Goal: Check status: Check status

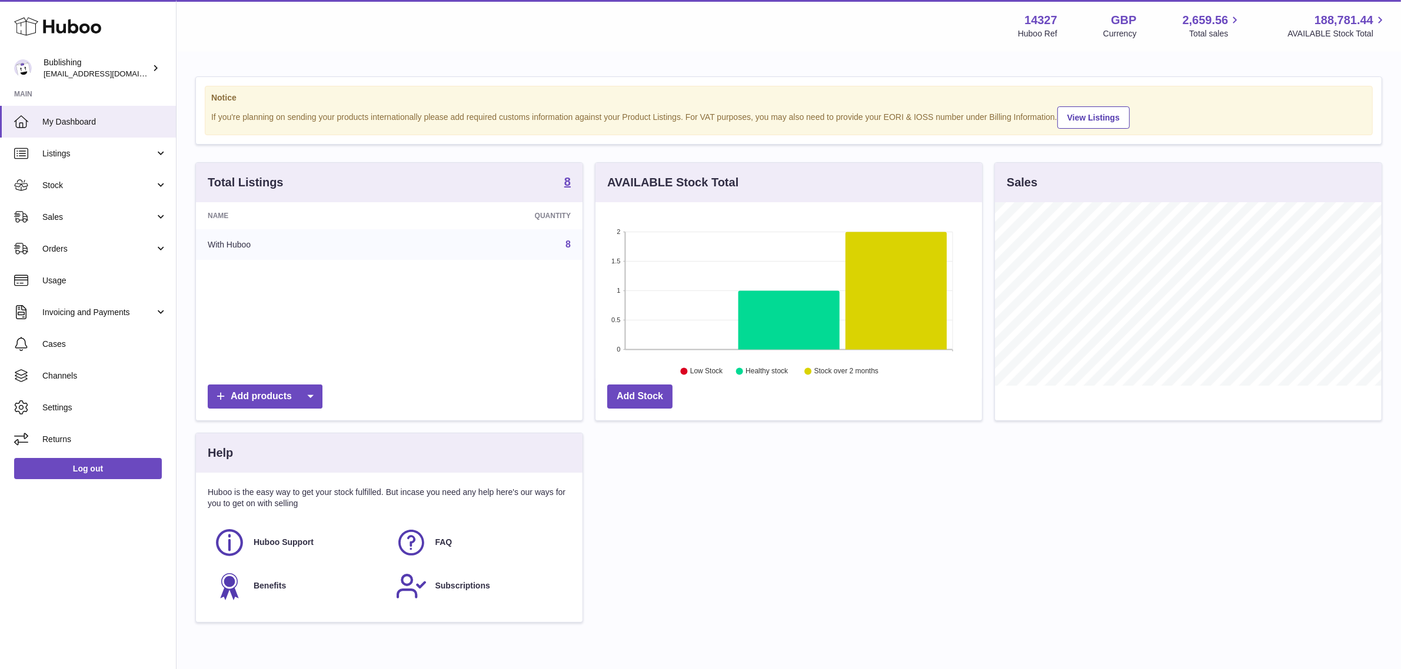
scroll to position [183, 386]
click at [1245, 485] on div "Total Listings 8 Name Quantity With Huboo 8 Add products AVAILABLE Stock Total …" at bounding box center [788, 398] width 1198 height 472
click at [1034, 498] on div "Total Listings 8 Name Quantity With Huboo 8 Add products AVAILABLE Stock Total …" at bounding box center [788, 398] width 1198 height 472
click at [1001, 497] on div "Total Listings 8 Name Quantity With Huboo 8 Add products AVAILABLE Stock Total …" at bounding box center [788, 398] width 1198 height 472
click at [760, 554] on div "Total Listings 8 Name Quantity With Huboo 8 Add products AVAILABLE Stock Total …" at bounding box center [788, 398] width 1198 height 472
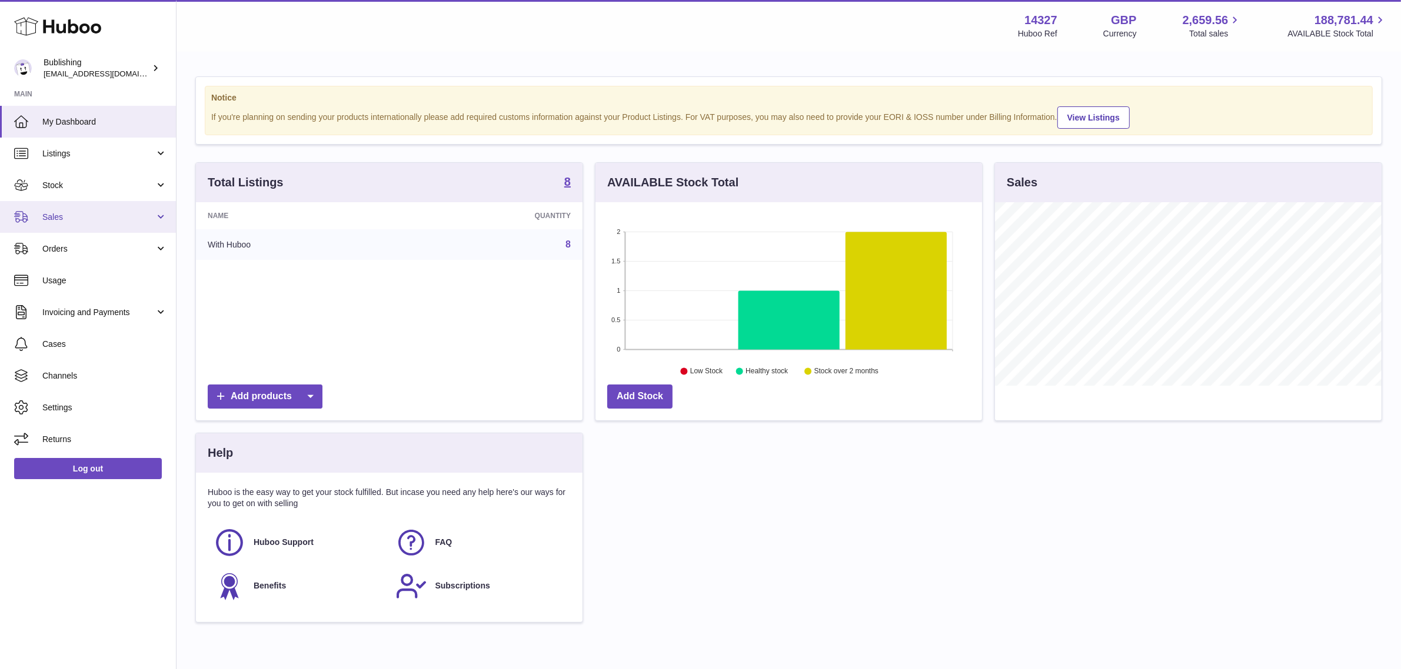
click at [91, 216] on span "Sales" at bounding box center [98, 217] width 112 height 11
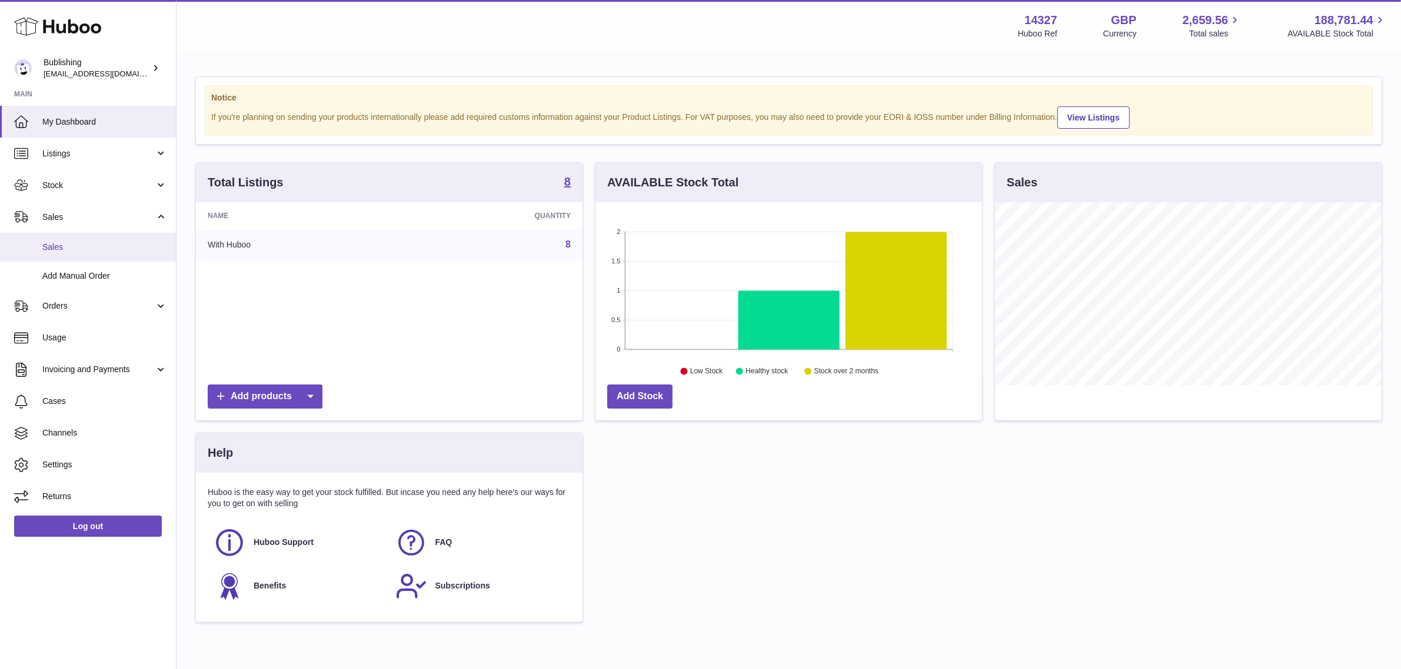
click at [102, 242] on span "Sales" at bounding box center [104, 247] width 125 height 11
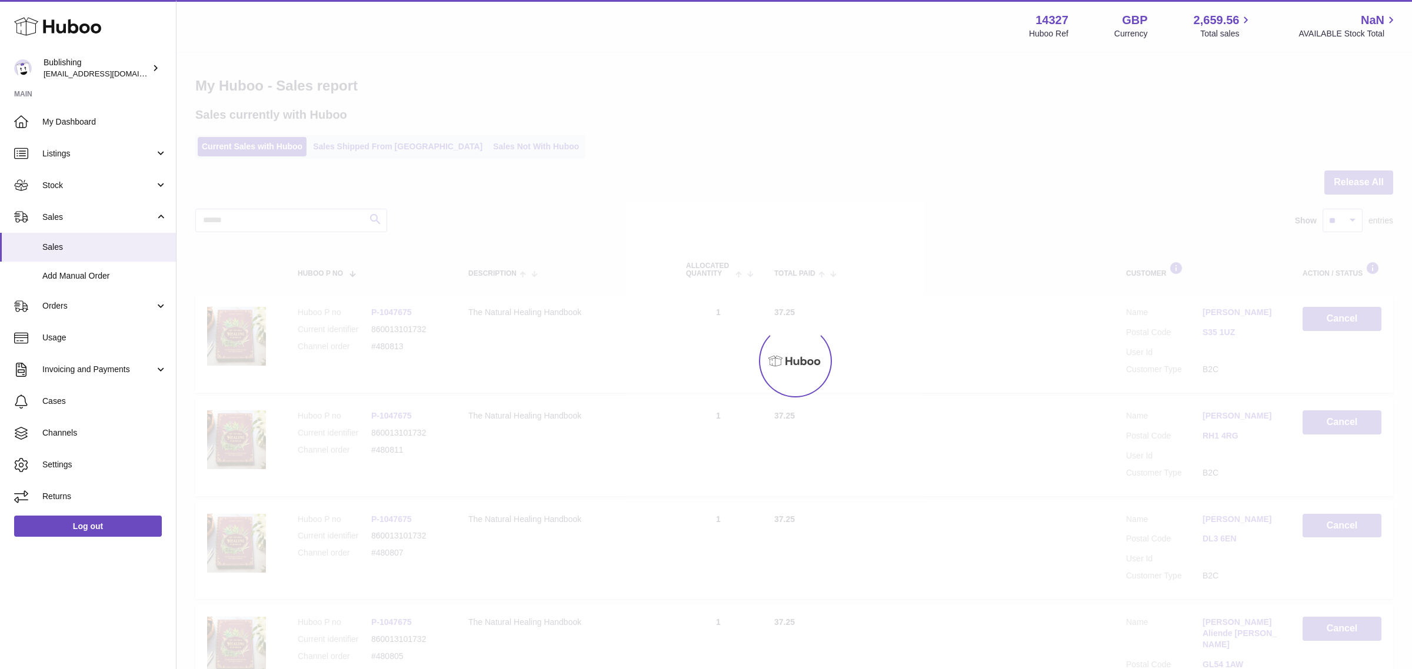
click at [615, 101] on div at bounding box center [793, 361] width 1235 height 616
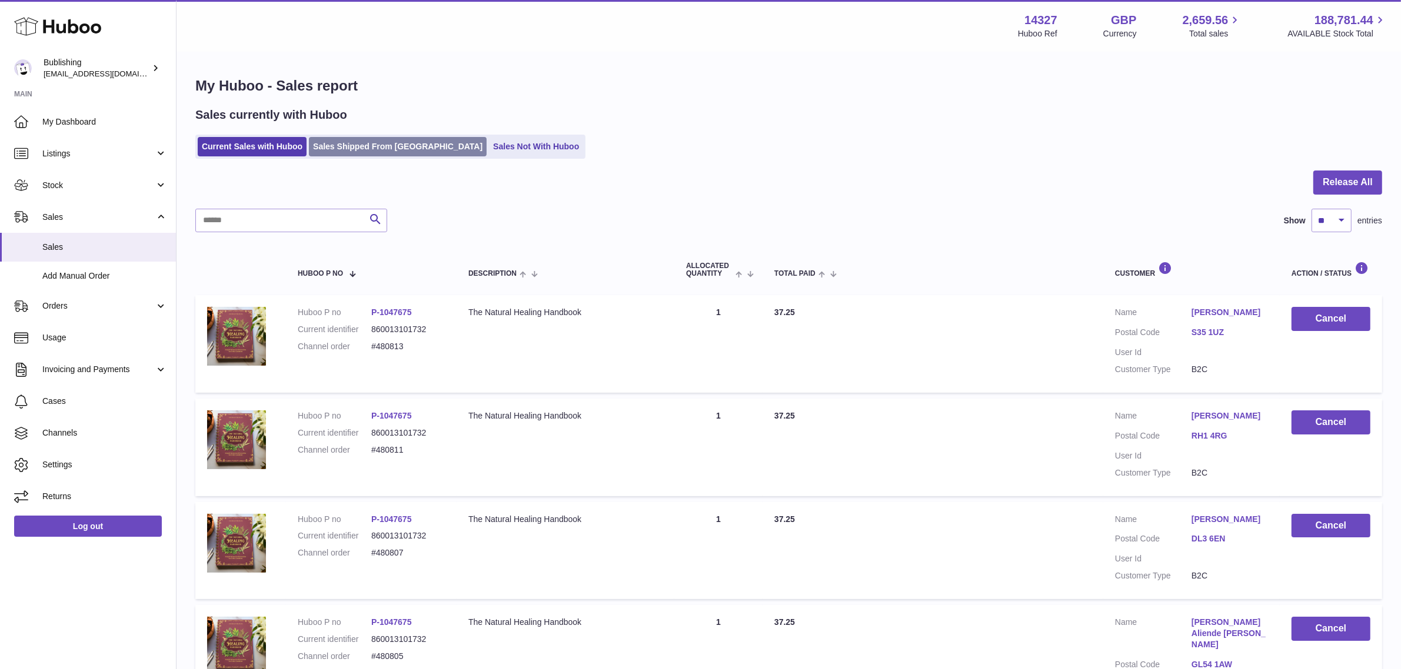
click at [374, 148] on link "Sales Shipped From [GEOGRAPHIC_DATA]" at bounding box center [398, 146] width 178 height 19
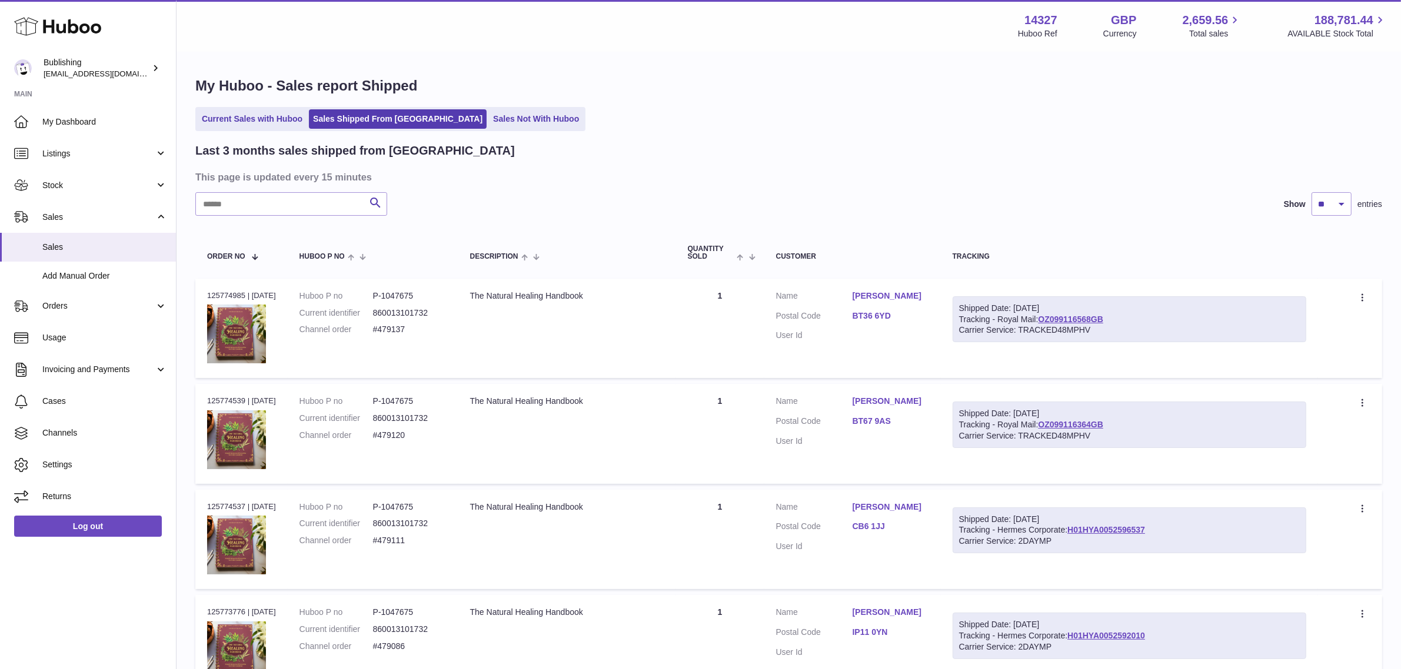
click at [669, 121] on div "Current Sales with Huboo Sales Shipped From Huboo Sales Not With Huboo" at bounding box center [788, 119] width 1186 height 24
click at [435, 121] on ul "Current Sales with Huboo Sales Shipped From Huboo Sales Not With Huboo" at bounding box center [390, 119] width 390 height 24
click at [489, 115] on link "Sales Not With Huboo" at bounding box center [536, 118] width 94 height 19
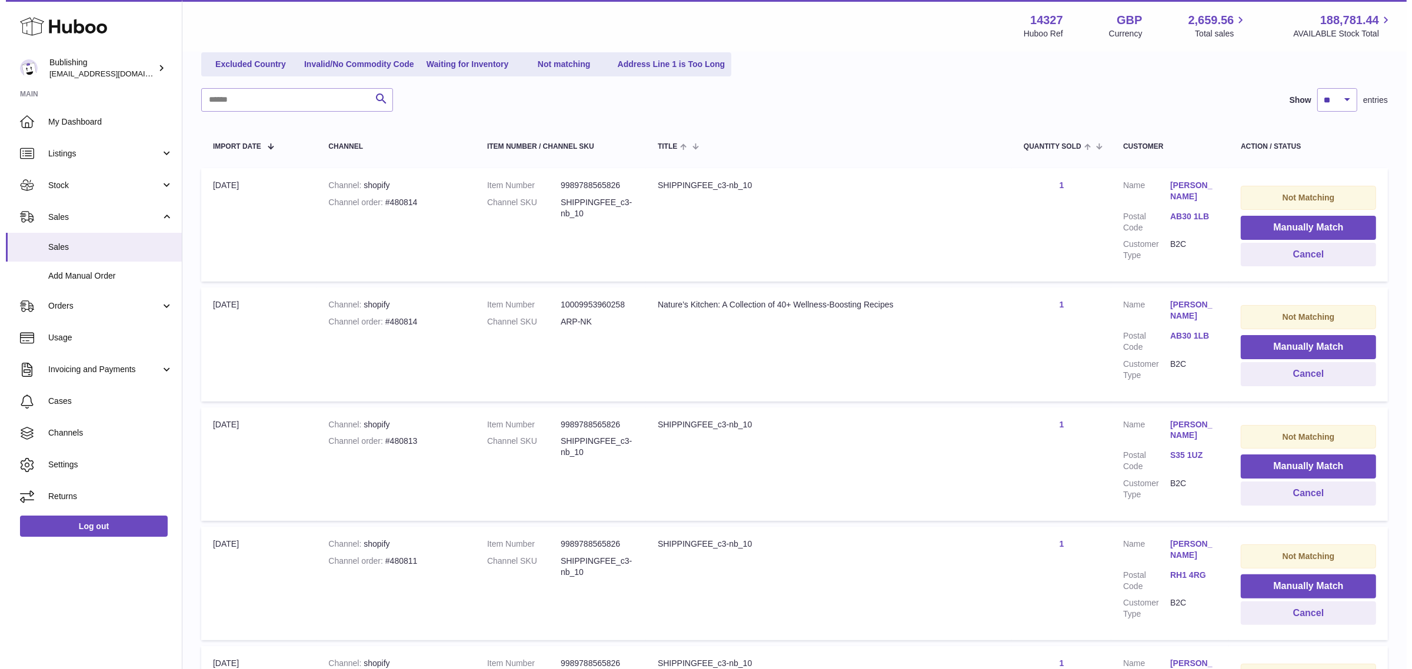
scroll to position [147, 0]
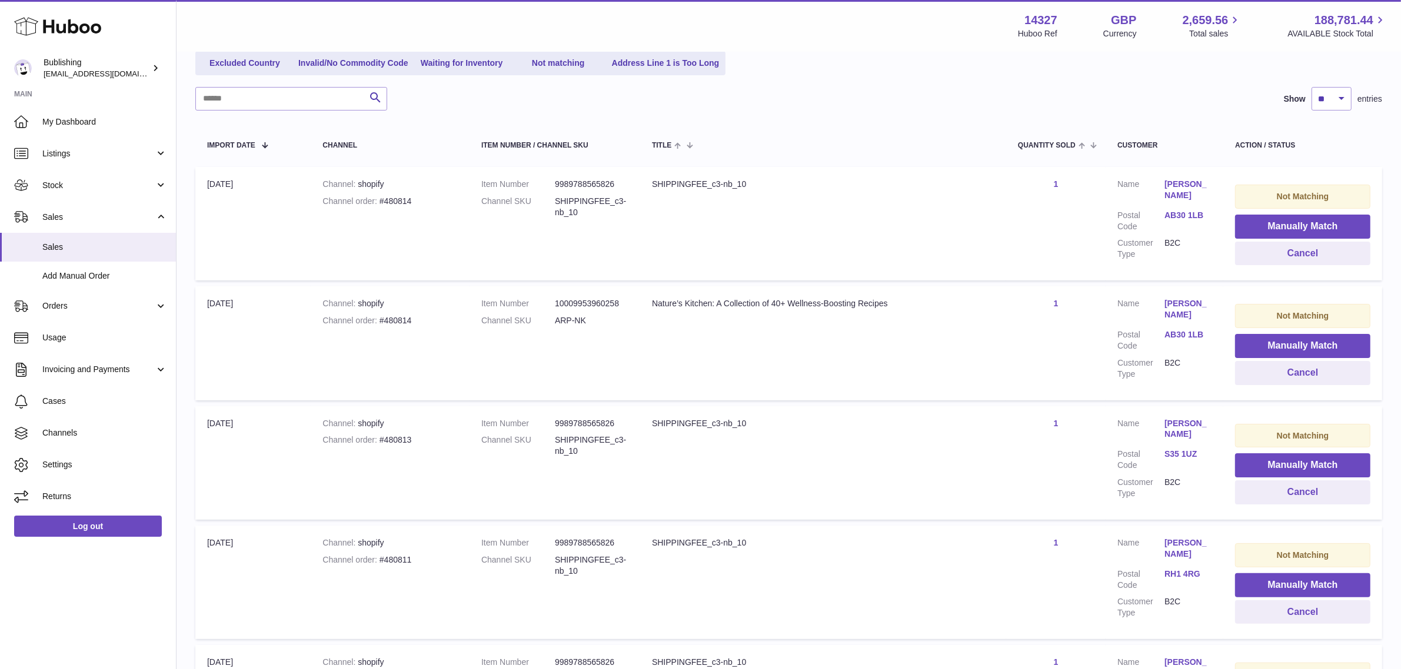
click at [1183, 301] on link "[PERSON_NAME]" at bounding box center [1187, 309] width 47 height 22
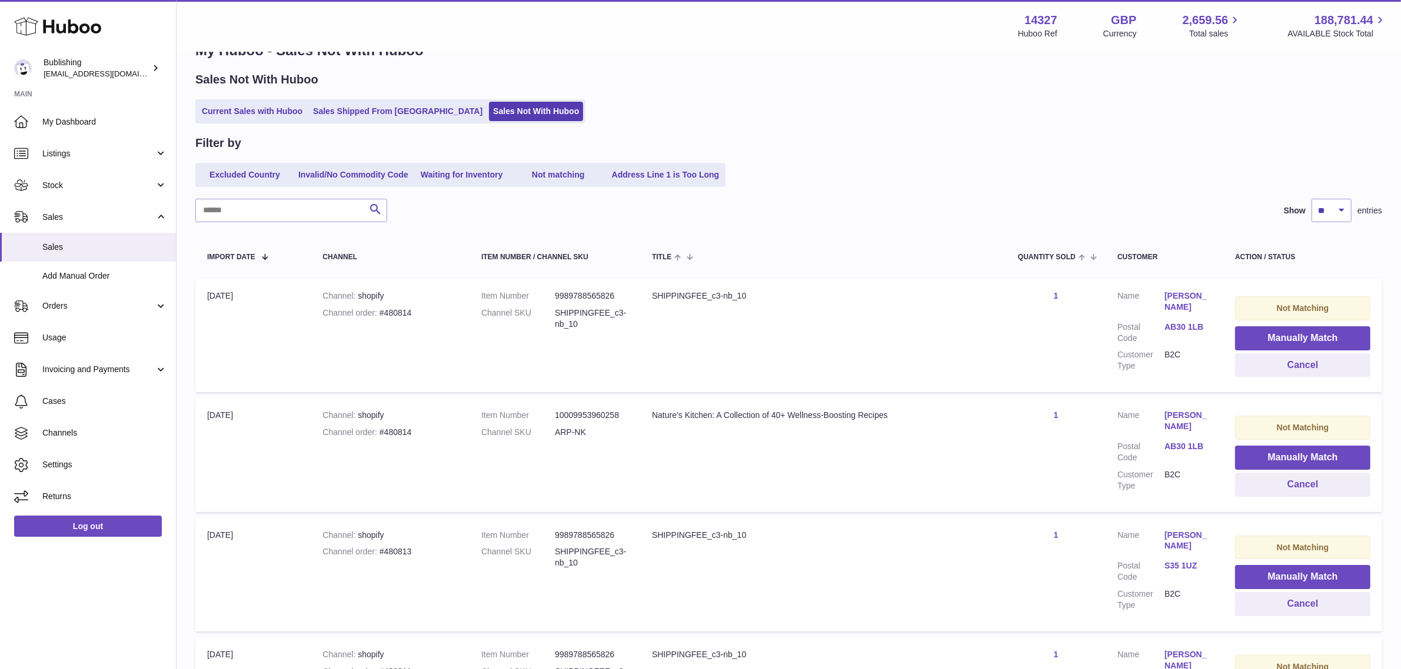
scroll to position [0, 0]
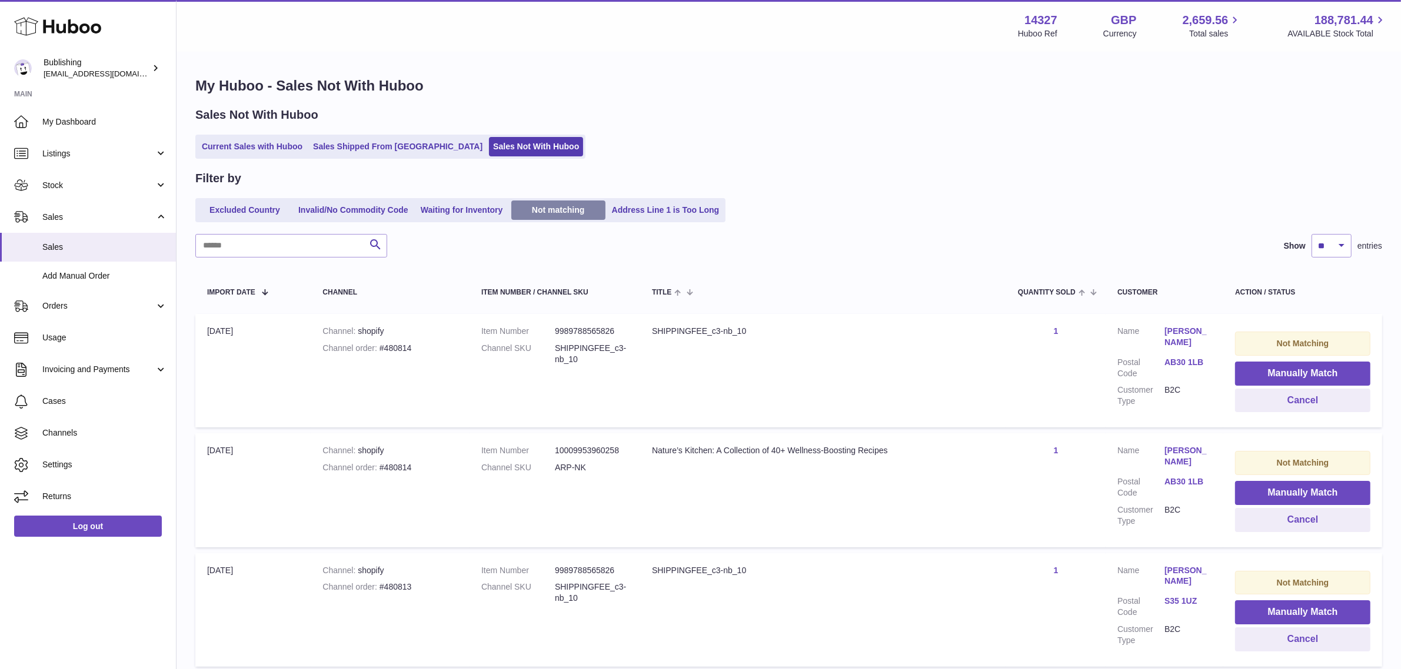
click at [548, 213] on link "Not matching" at bounding box center [558, 210] width 94 height 19
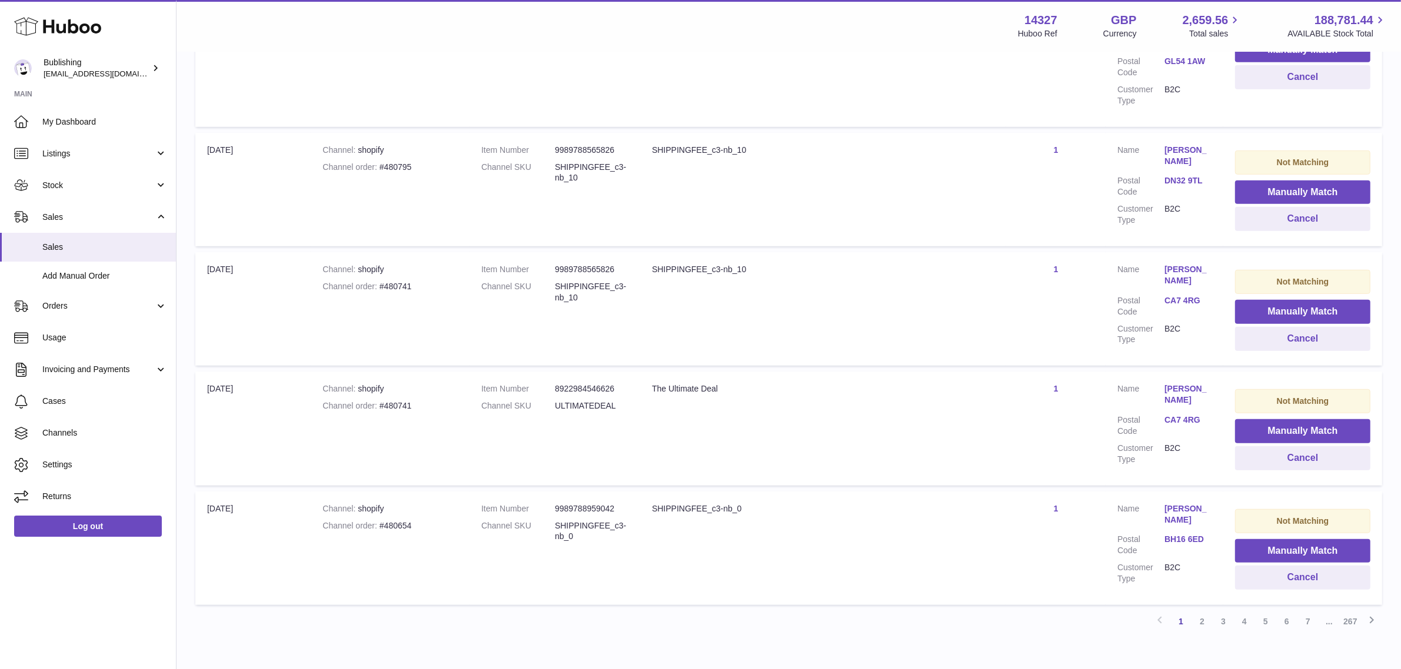
scroll to position [956, 0]
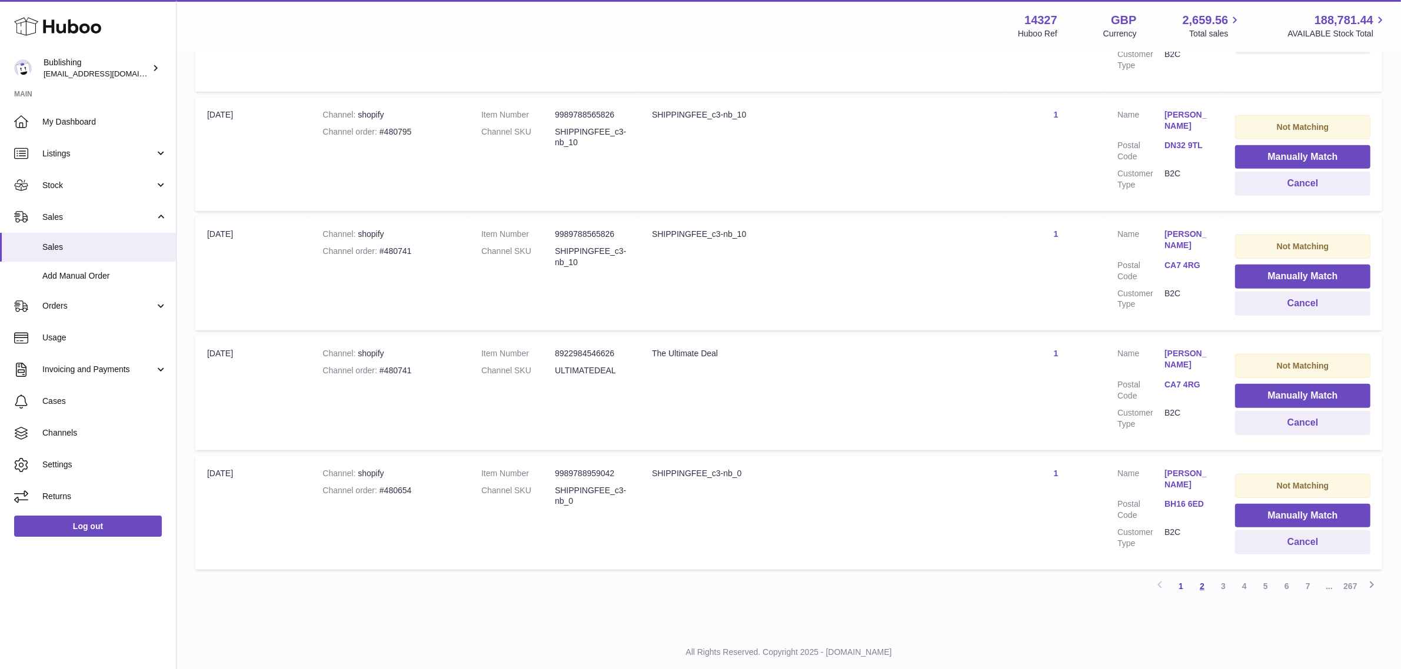
click at [1196, 576] on link "2" at bounding box center [1201, 586] width 21 height 21
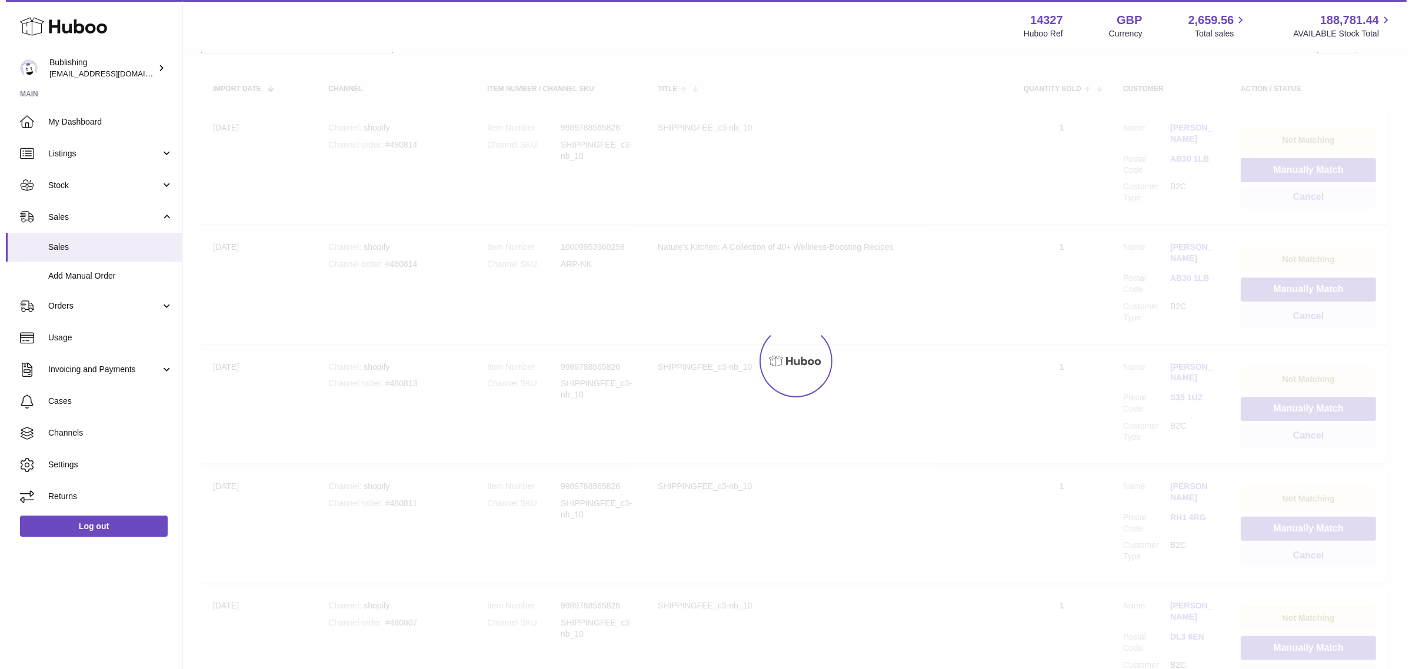
scroll to position [53, 0]
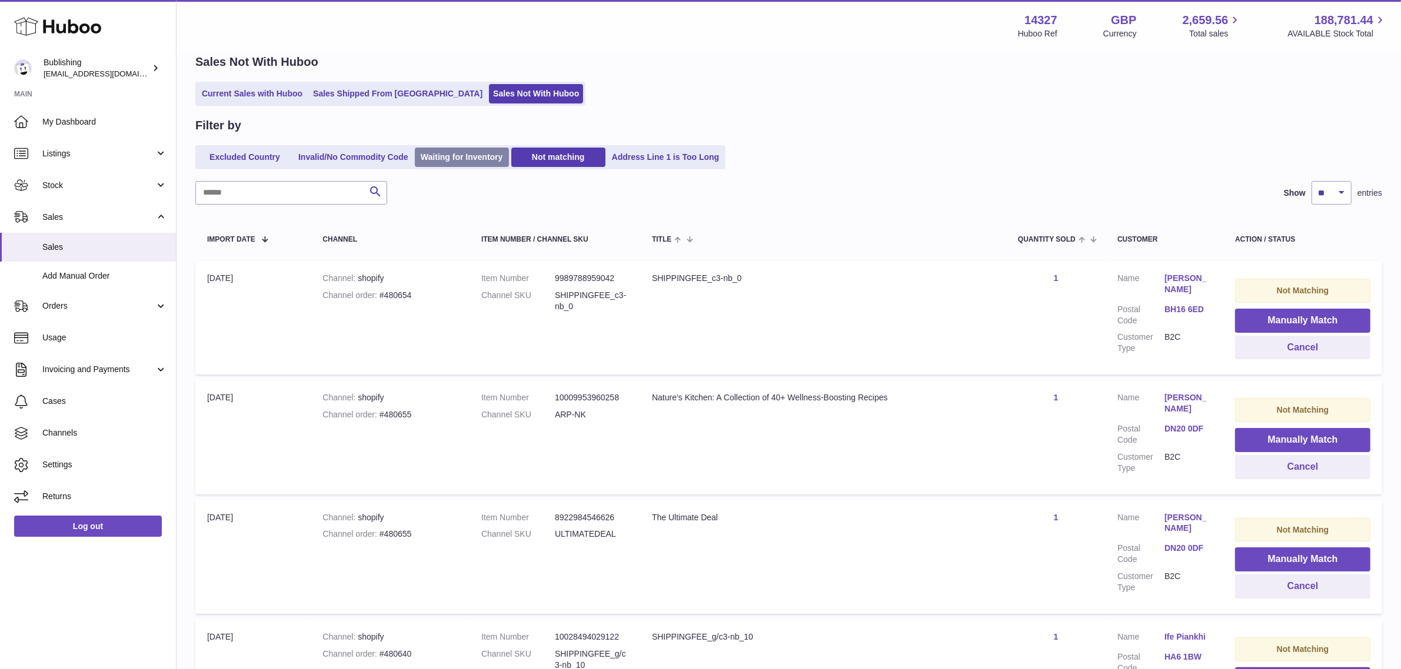
click at [465, 157] on link "Waiting for Inventory" at bounding box center [462, 157] width 94 height 19
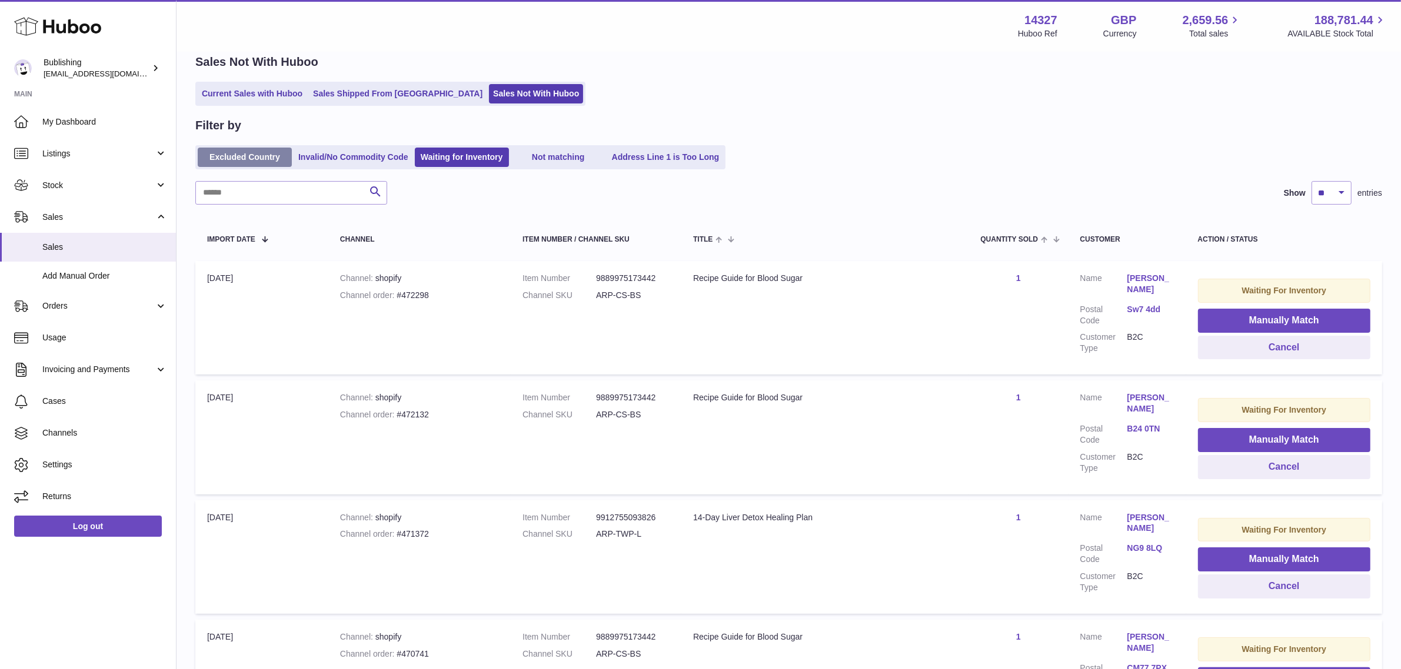
click at [248, 163] on link "Excluded Country" at bounding box center [245, 157] width 94 height 19
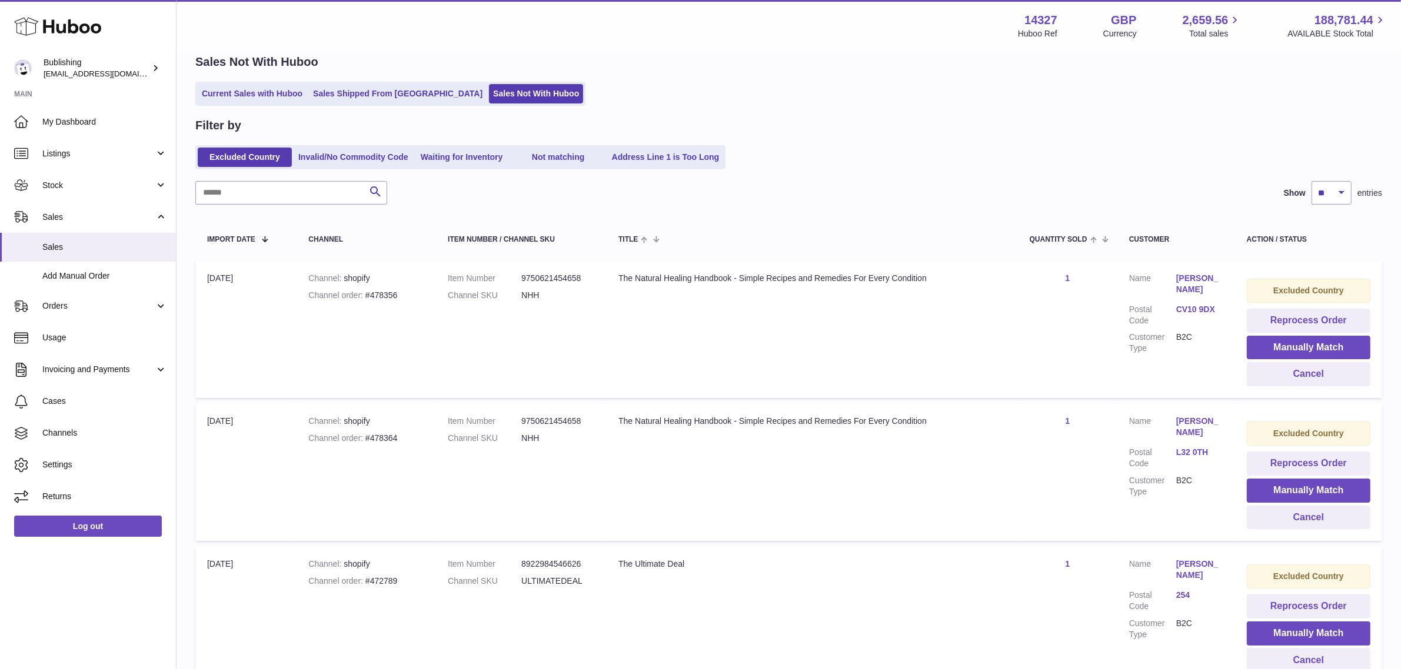
click at [1202, 275] on link "[PERSON_NAME]" at bounding box center [1199, 284] width 47 height 22
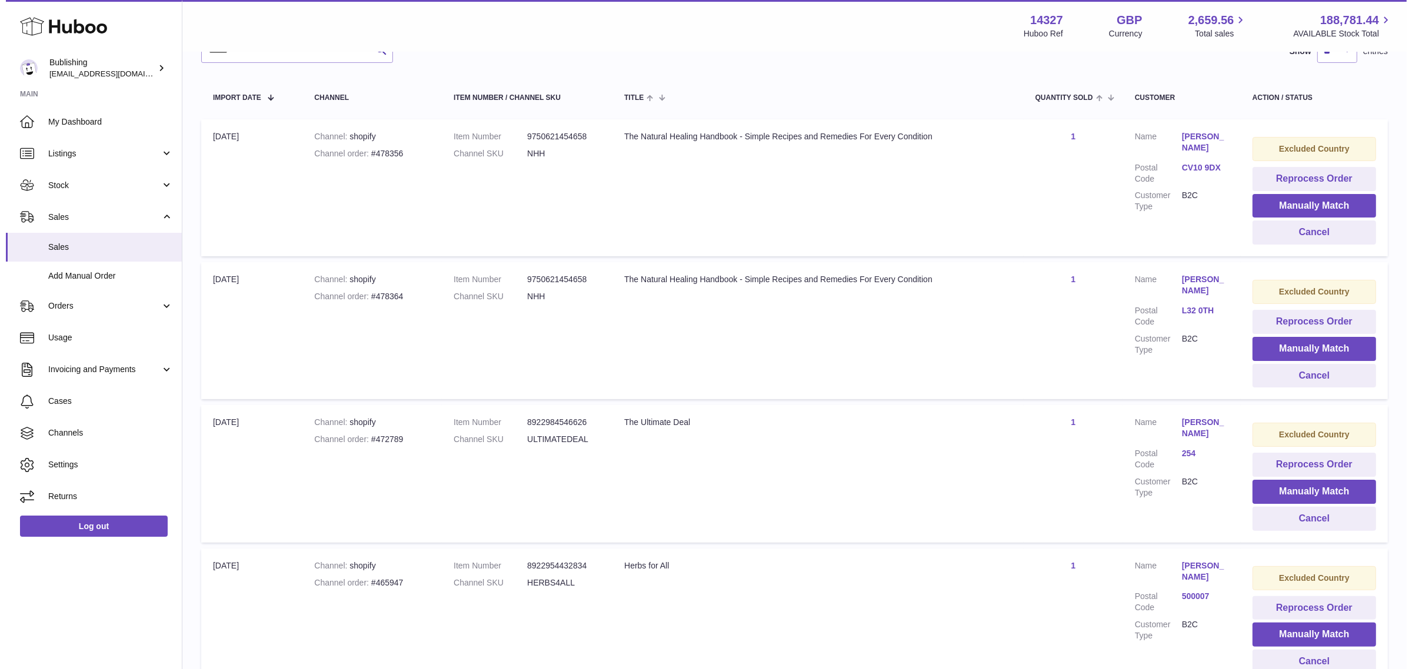
scroll to position [347, 0]
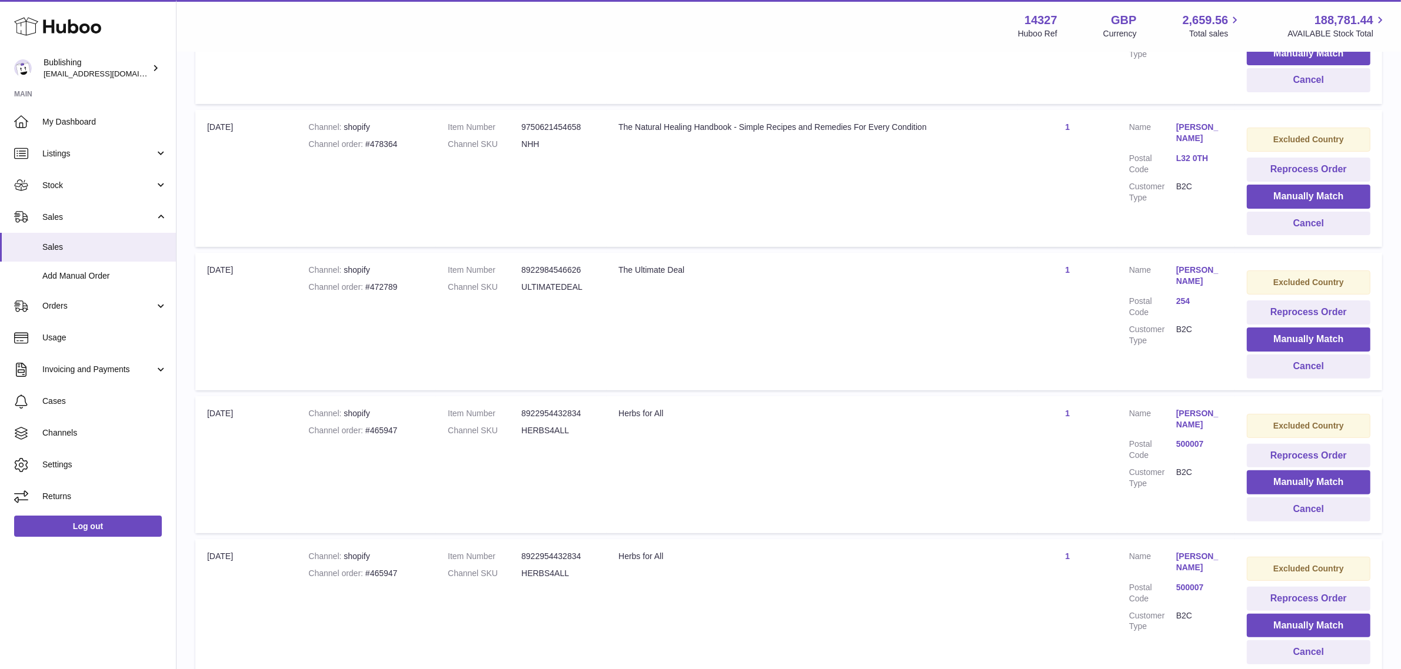
click at [1196, 288] on dd "[PERSON_NAME]" at bounding box center [1199, 277] width 47 height 25
click at [1198, 275] on link "[PERSON_NAME]" at bounding box center [1199, 276] width 47 height 22
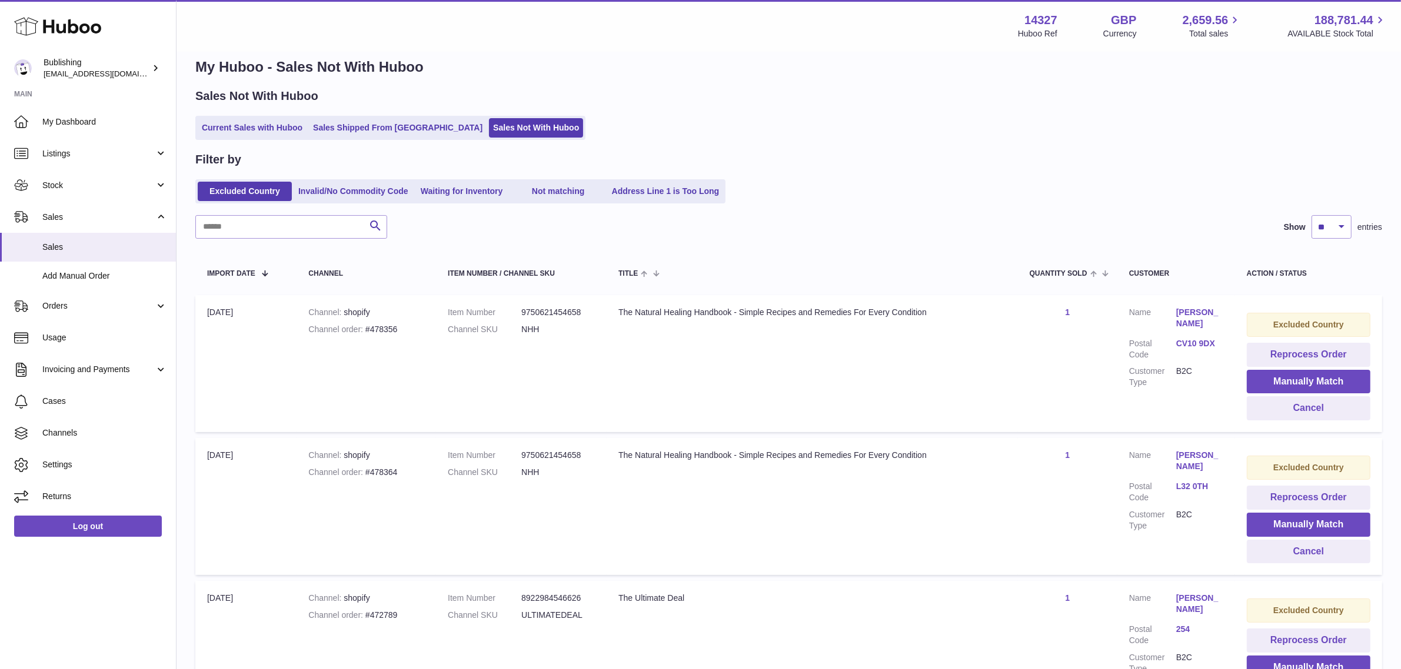
scroll to position [0, 0]
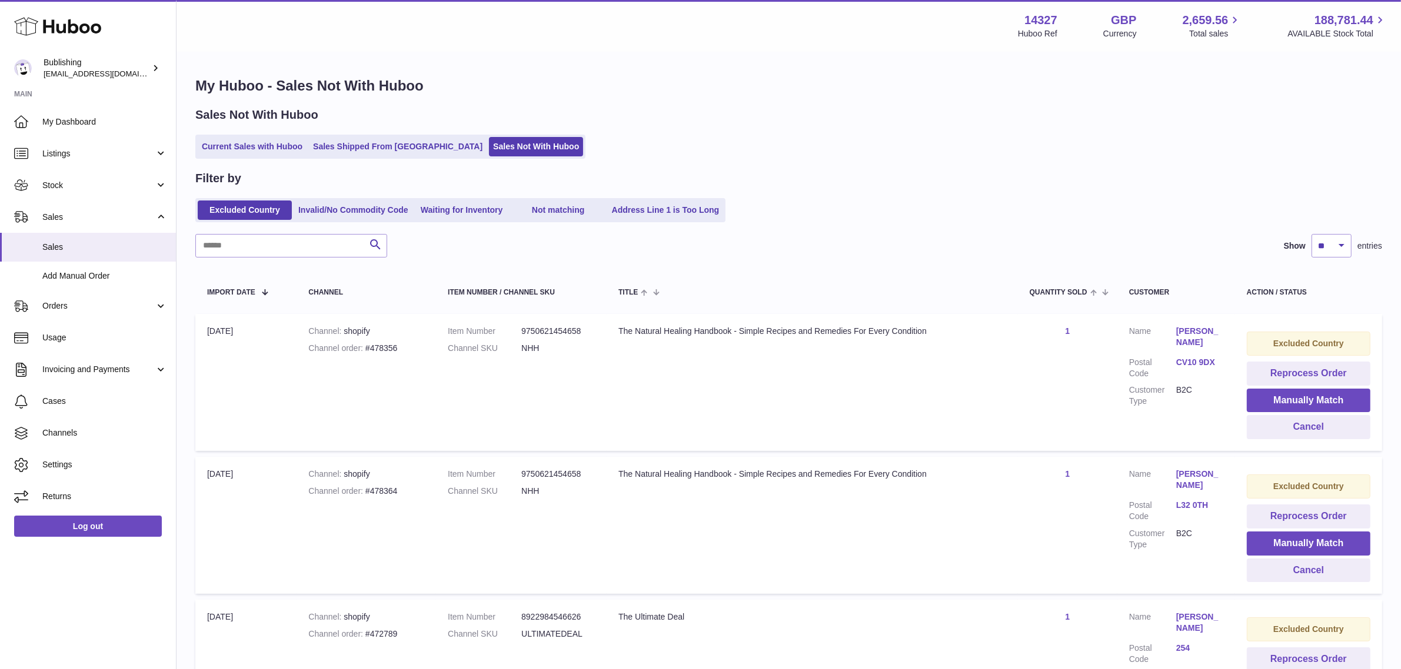
click at [835, 184] on div "Filter by" at bounding box center [788, 179] width 1186 height 16
